Goal: Transaction & Acquisition: Download file/media

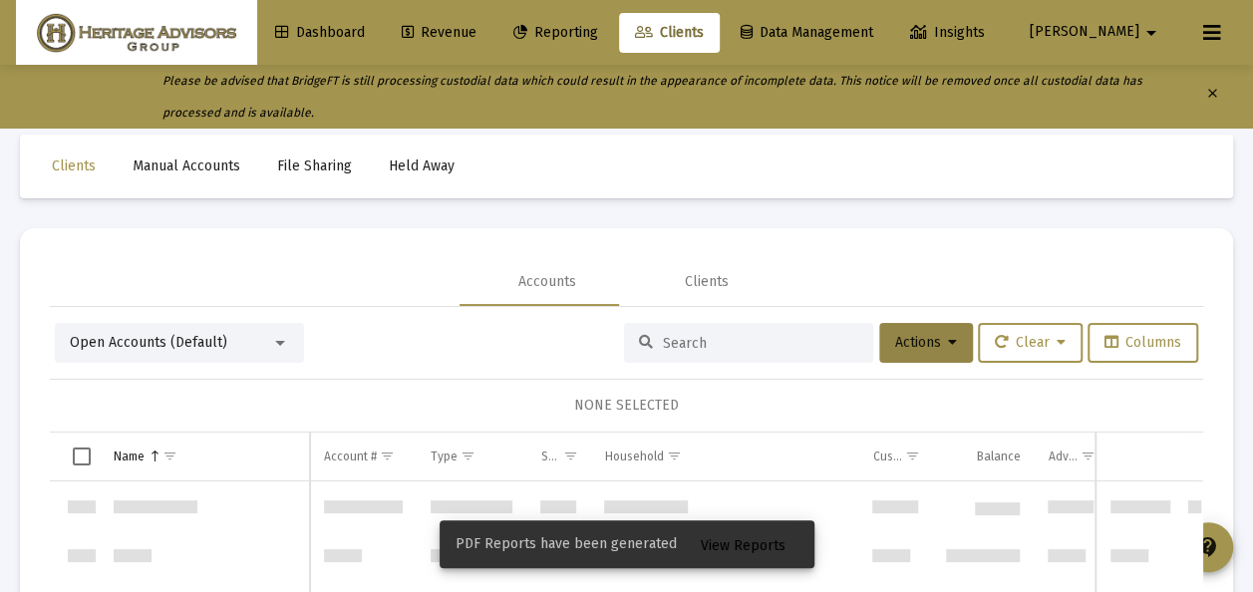
scroll to position [4466, 0]
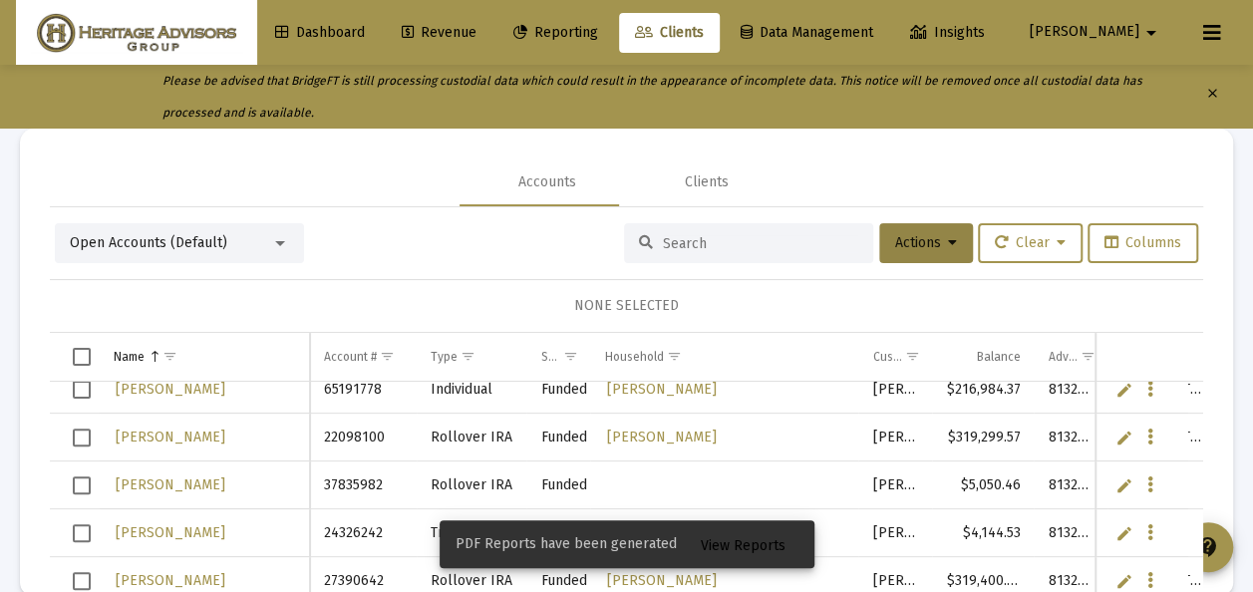
click at [765, 548] on span "View Reports" at bounding box center [743, 545] width 85 height 17
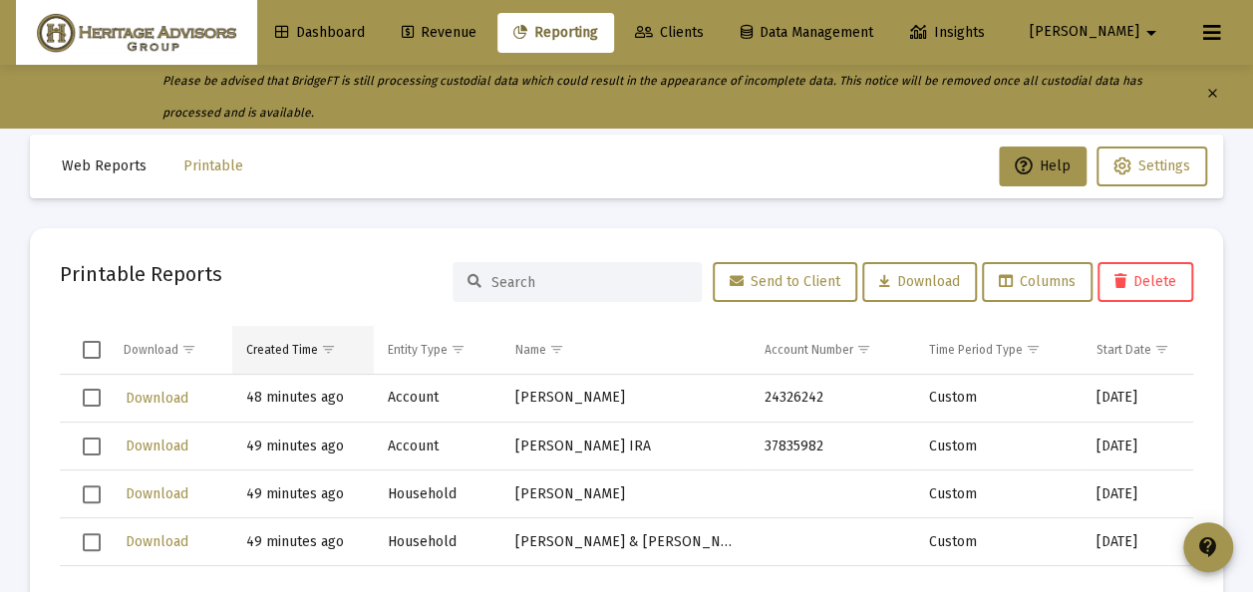
scroll to position [100, 0]
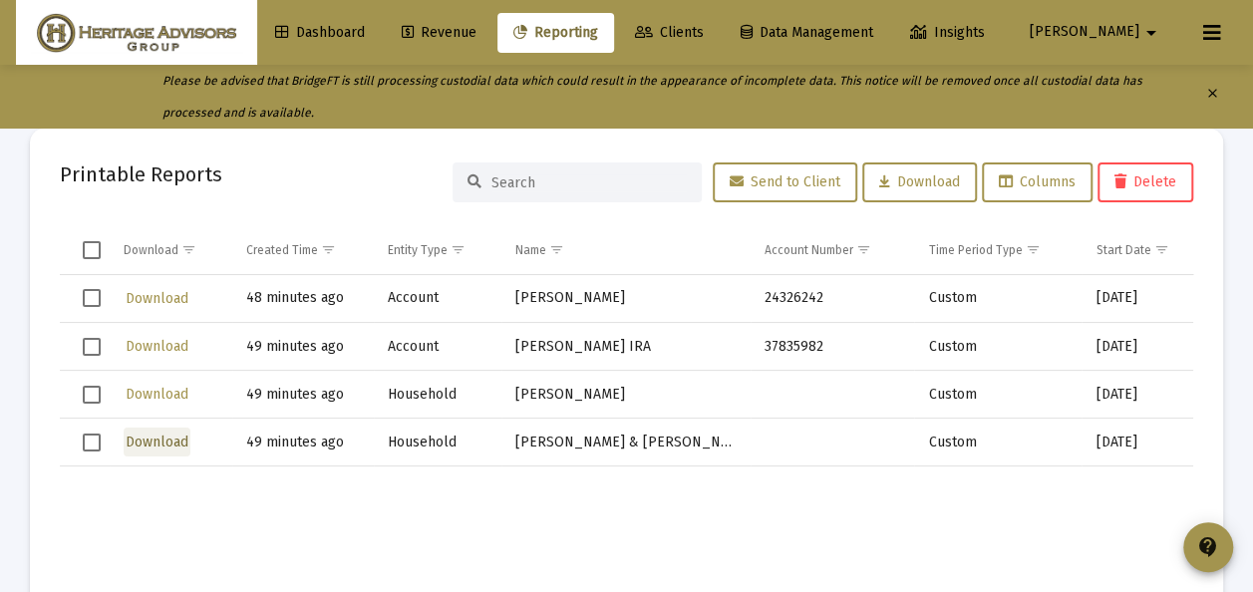
click at [157, 443] on span "Download" at bounding box center [157, 442] width 63 height 17
click at [96, 441] on span "Select row" at bounding box center [92, 443] width 18 height 18
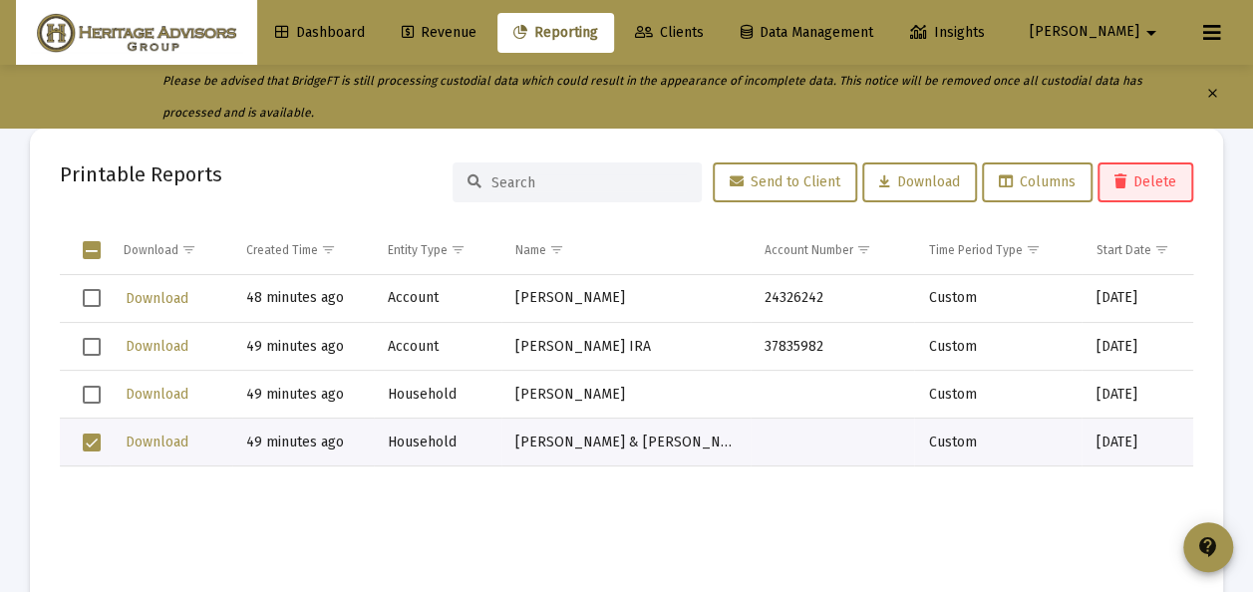
click at [1147, 185] on span "Delete" at bounding box center [1145, 181] width 62 height 17
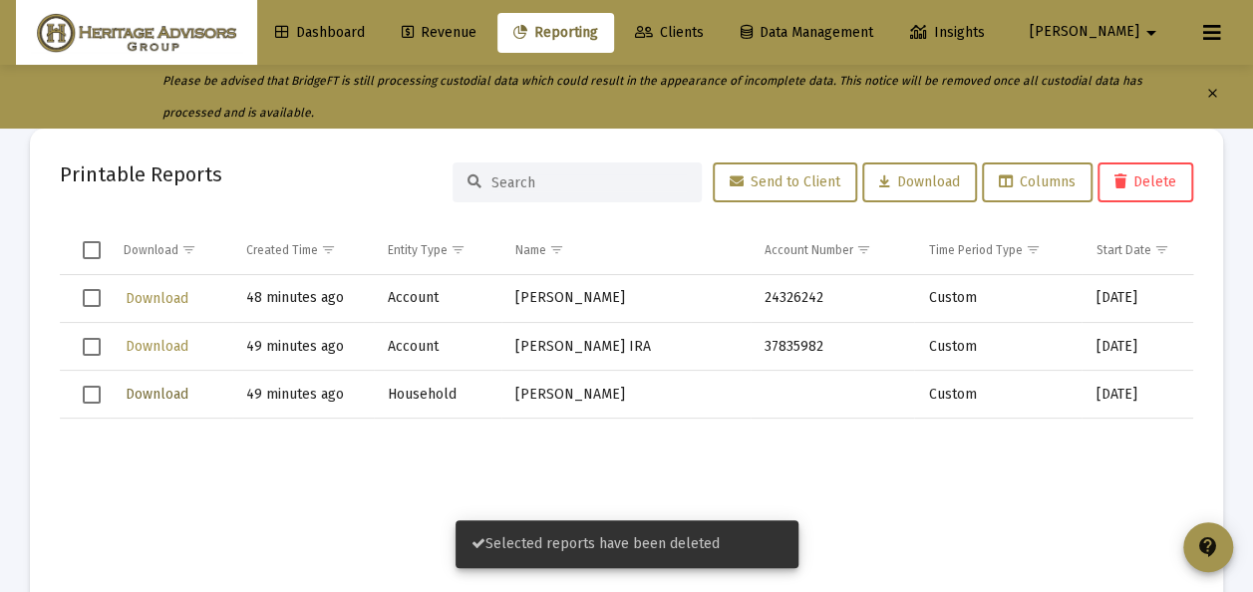
click at [165, 391] on span "Download" at bounding box center [157, 394] width 63 height 17
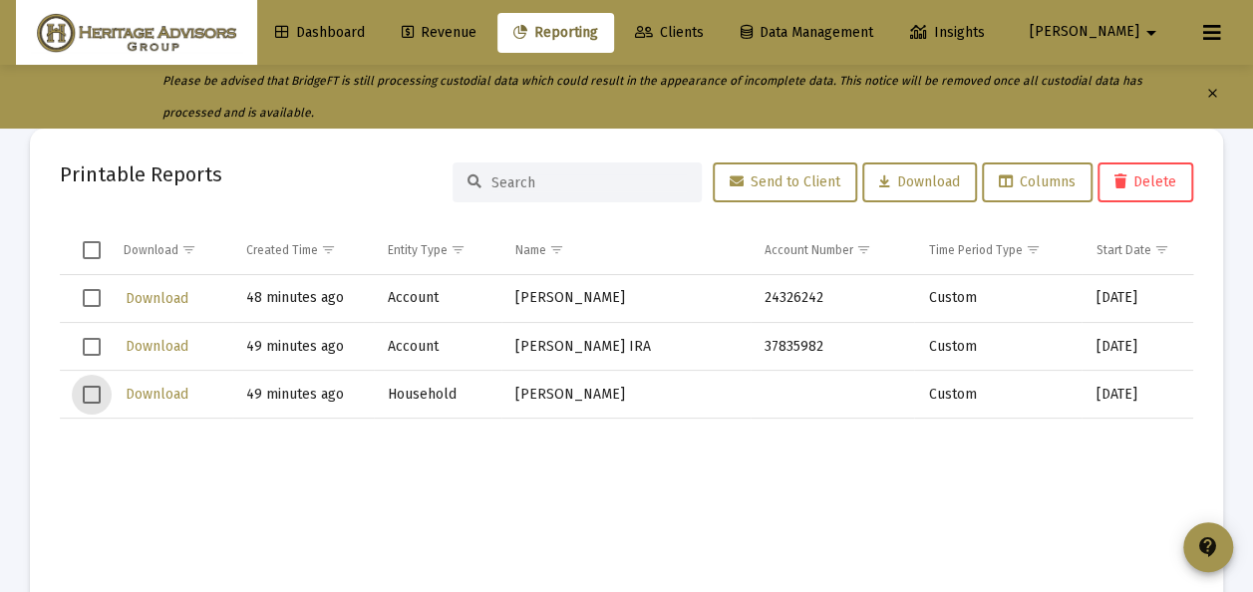
click at [95, 392] on span "Select row" at bounding box center [92, 395] width 18 height 18
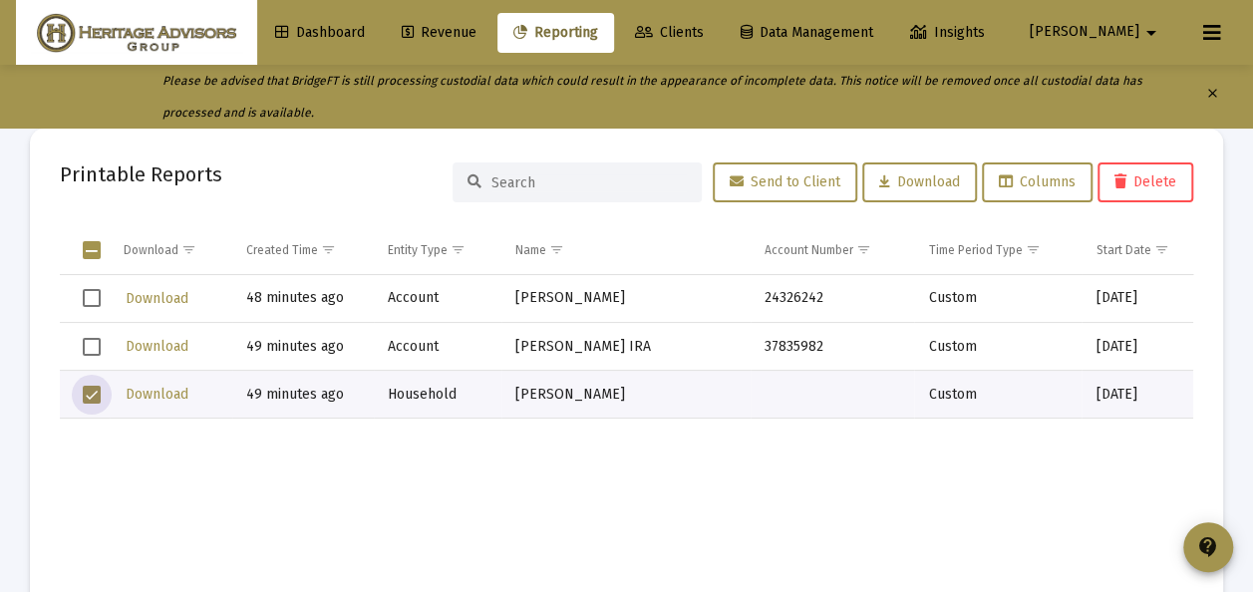
click at [1148, 177] on span "Delete" at bounding box center [1145, 181] width 62 height 17
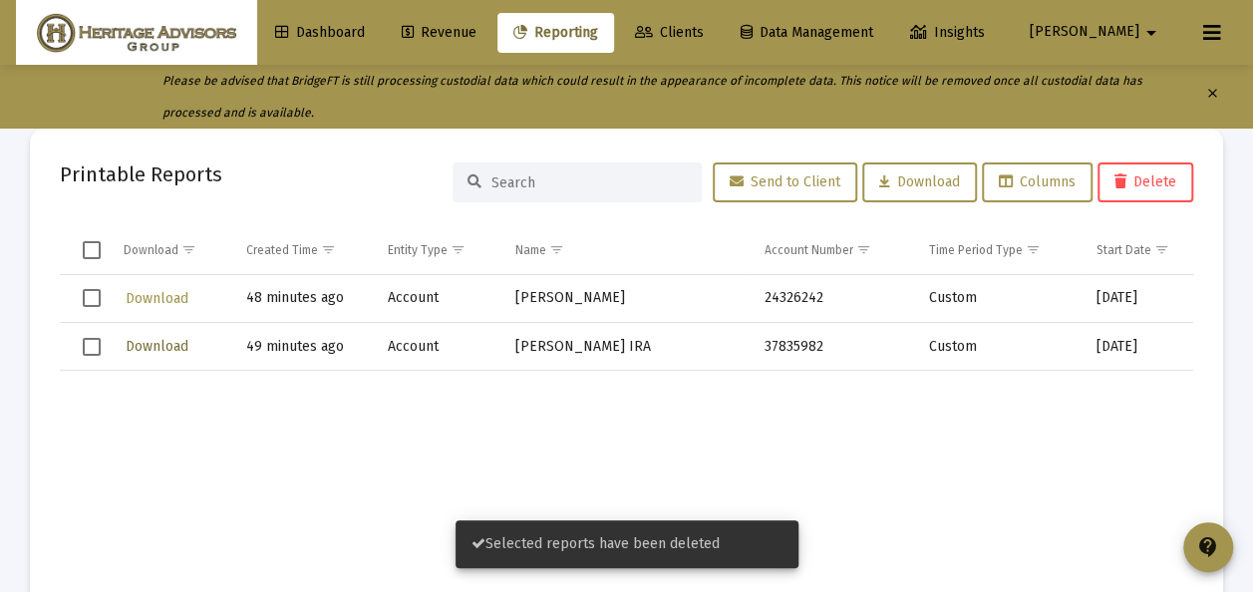
click at [144, 345] on span "Download" at bounding box center [157, 346] width 63 height 17
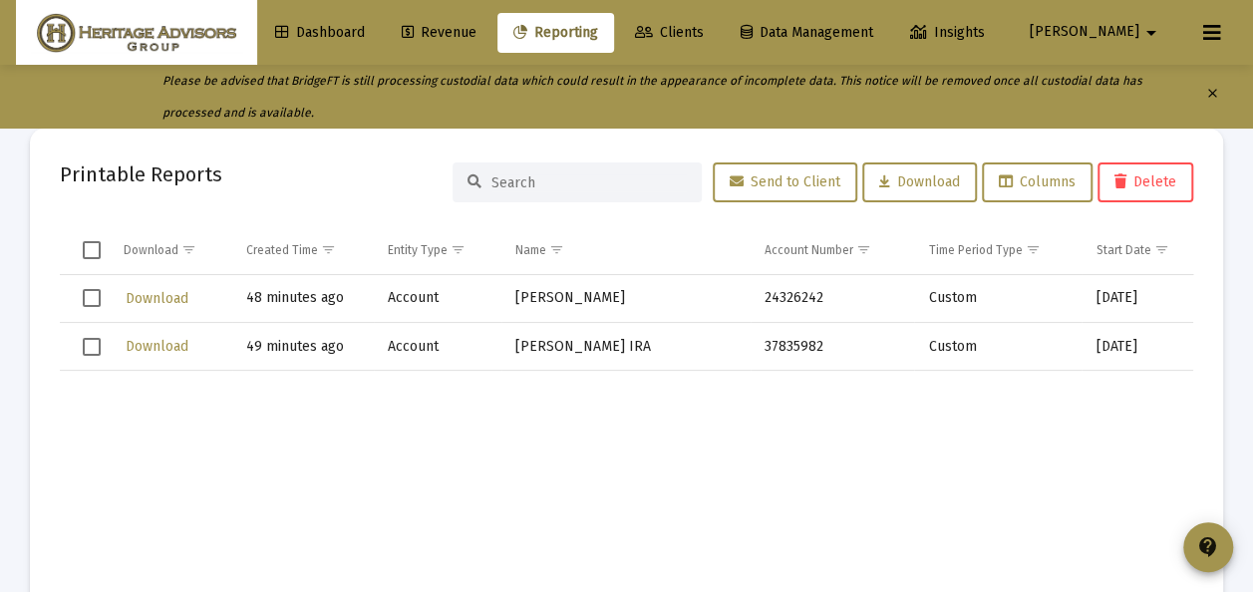
click at [96, 343] on span "Select row" at bounding box center [92, 347] width 18 height 18
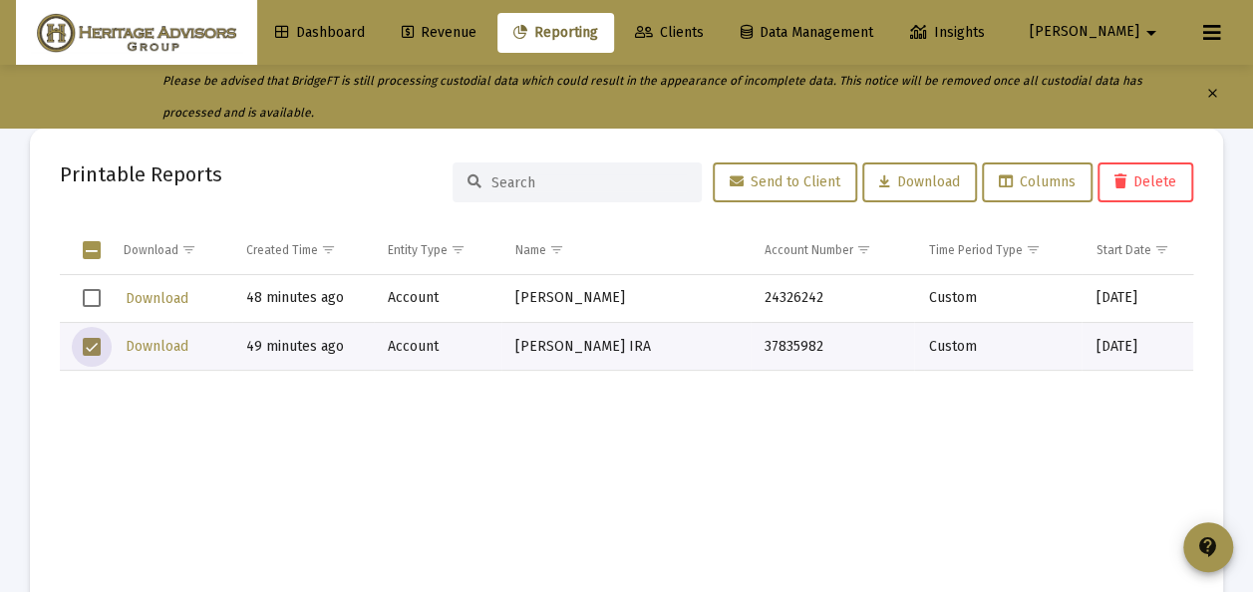
click at [1120, 175] on icon at bounding box center [1120, 182] width 12 height 14
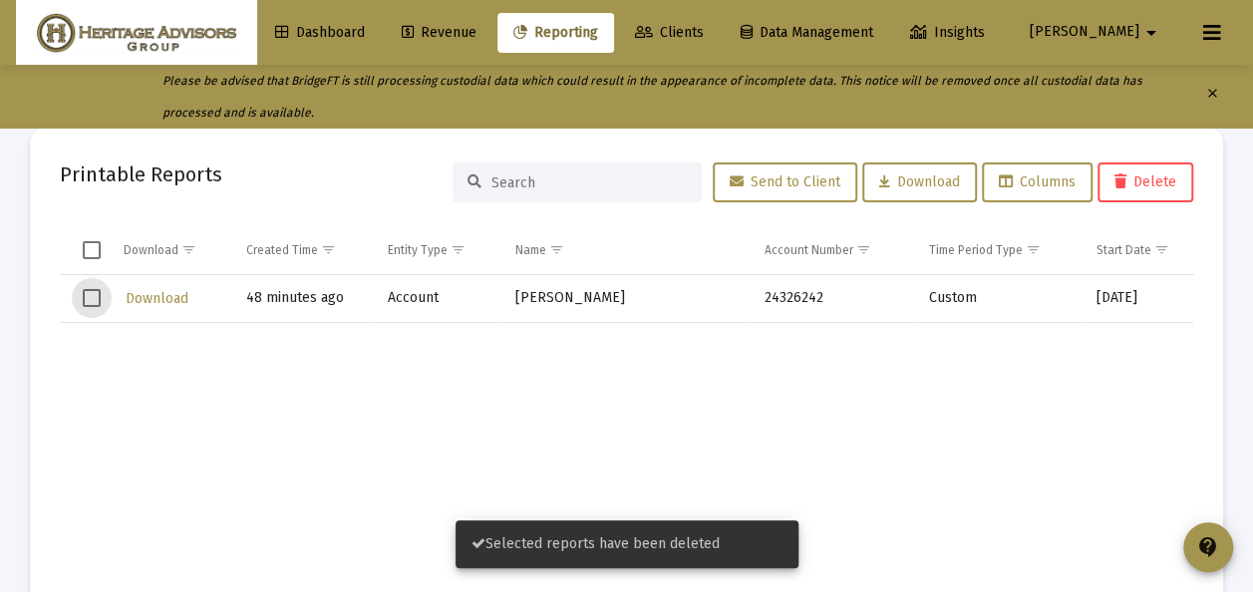
click at [90, 295] on span "Select row" at bounding box center [92, 298] width 18 height 18
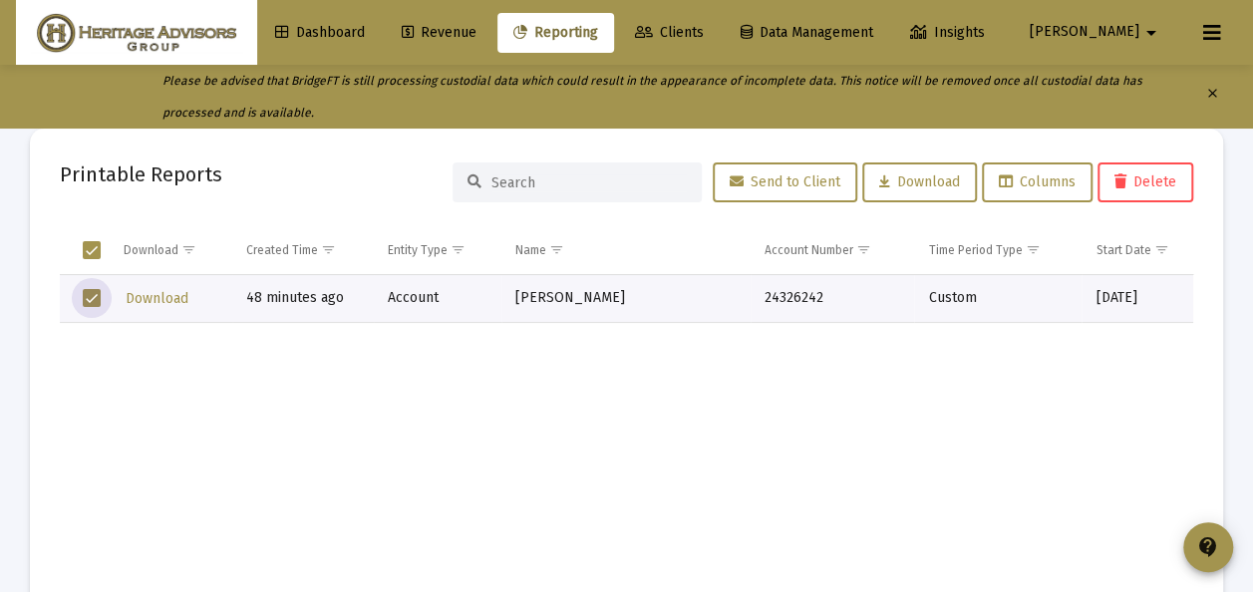
click at [89, 294] on span "Select row" at bounding box center [92, 298] width 18 height 18
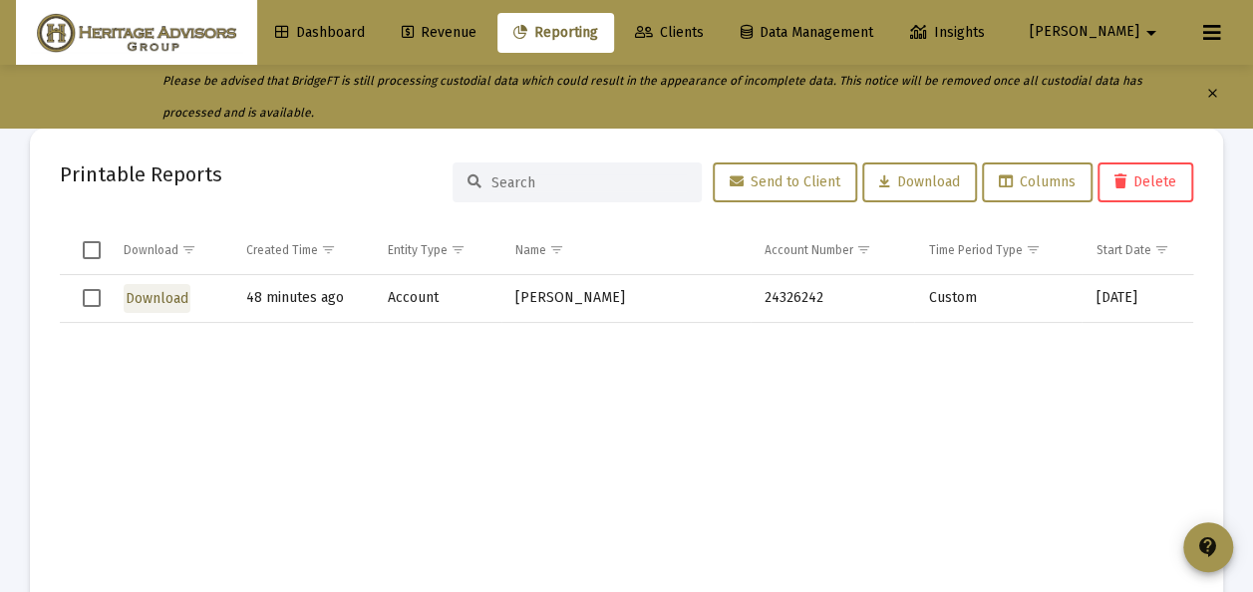
click at [138, 293] on span "Download" at bounding box center [157, 298] width 63 height 17
drag, startPoint x: 90, startPoint y: 295, endPoint x: 110, endPoint y: 291, distance: 20.3
click at [90, 295] on span "Select row" at bounding box center [92, 298] width 18 height 18
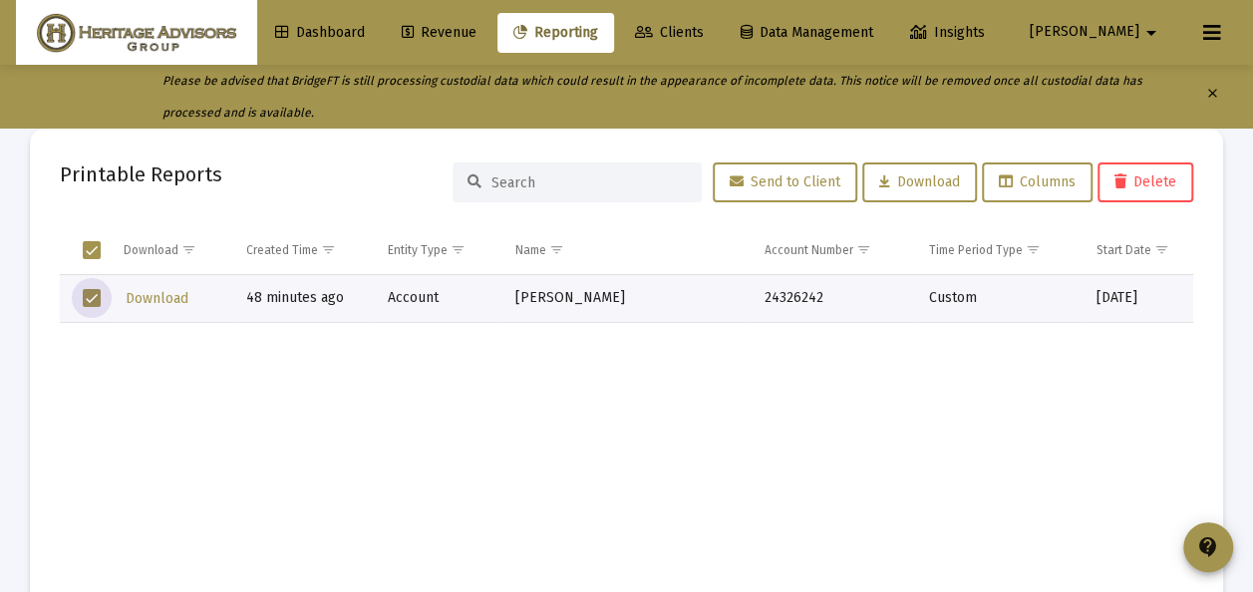
click at [1142, 182] on span "Delete" at bounding box center [1145, 181] width 62 height 17
